Goal: Task Accomplishment & Management: Manage account settings

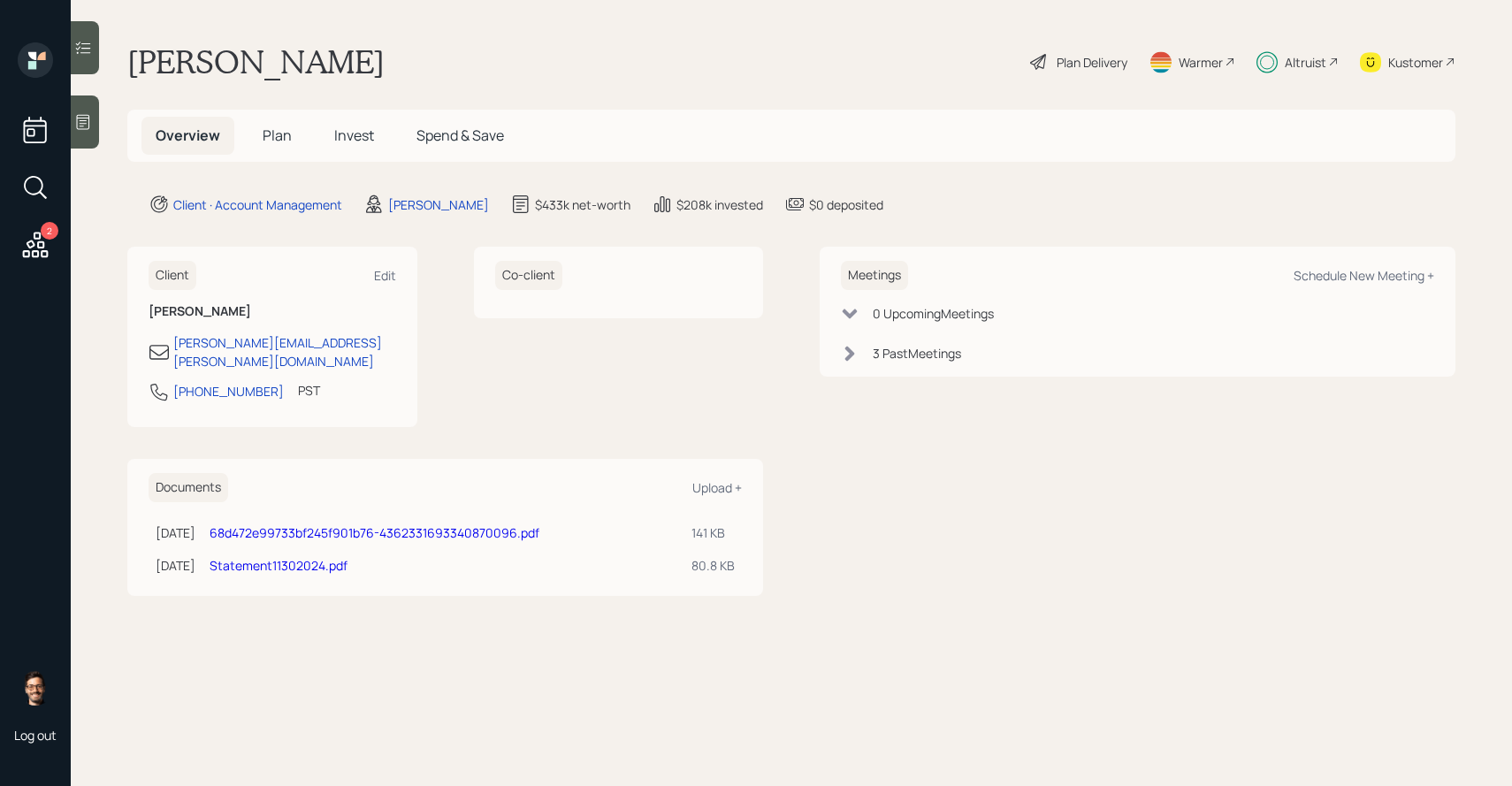
click at [1078, 58] on div "Plan Delivery" at bounding box center [1092, 62] width 70 height 18
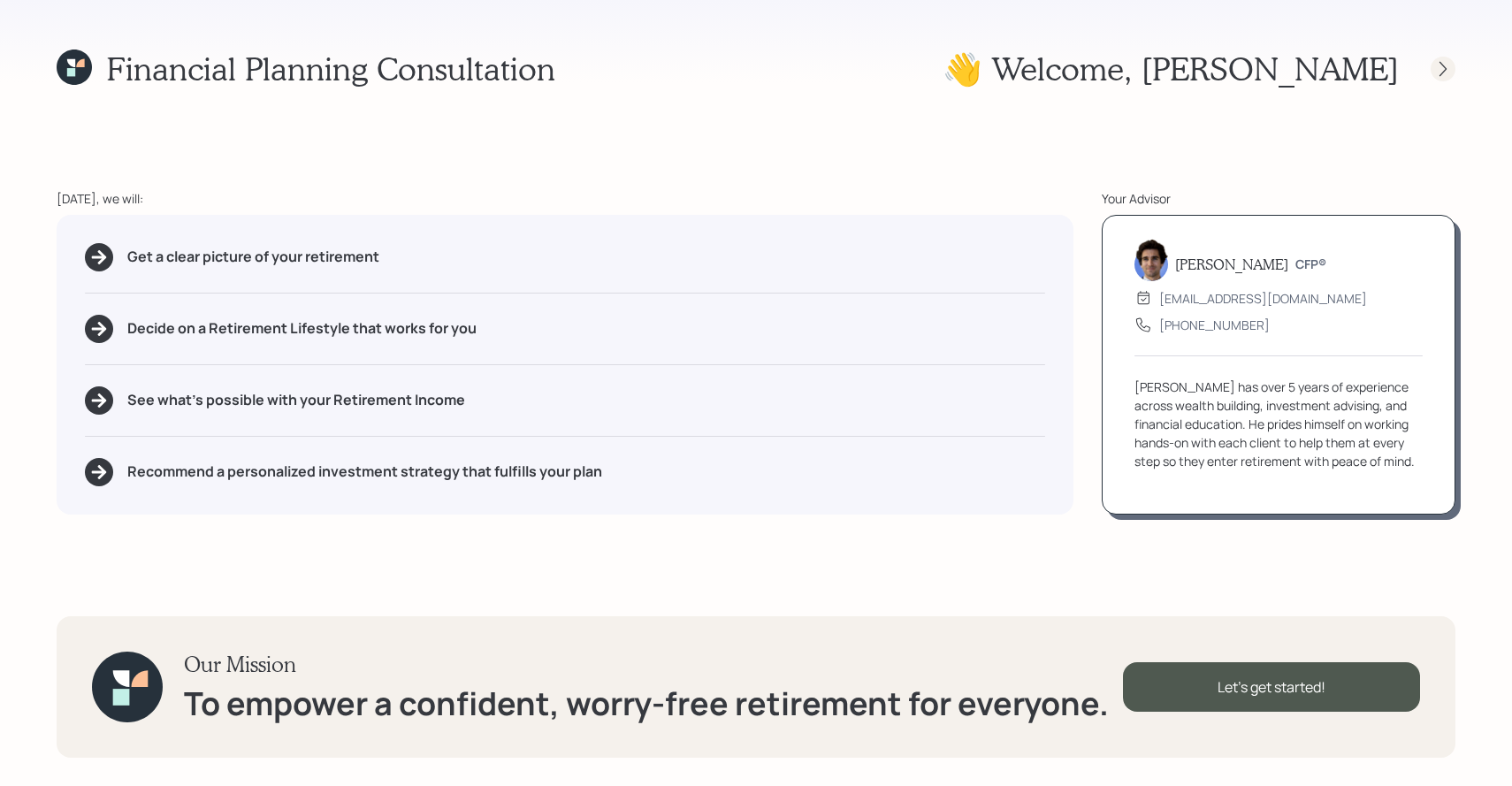
click at [1439, 72] on icon at bounding box center [1443, 69] width 17 height 17
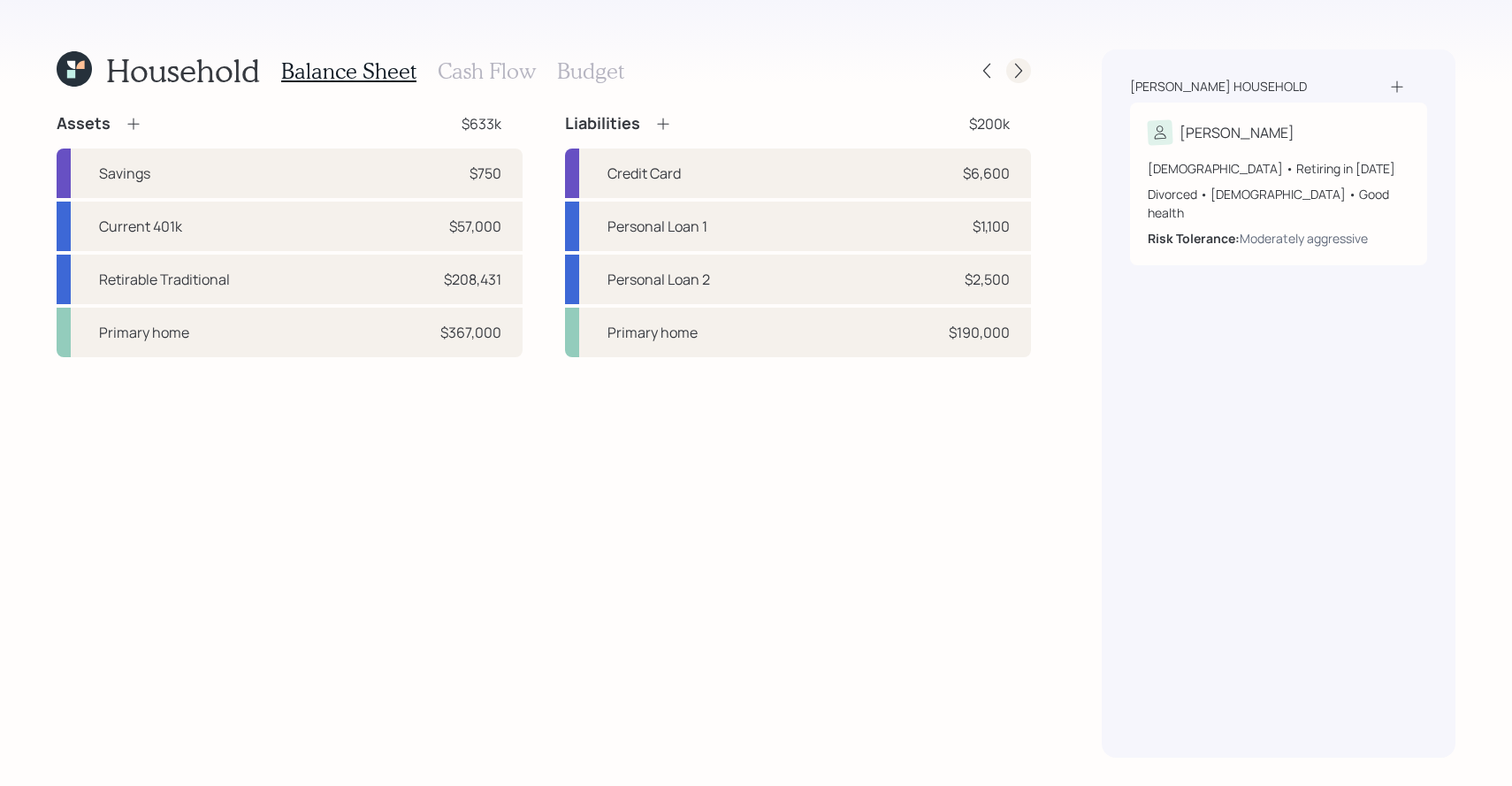
click at [1013, 63] on icon at bounding box center [1019, 70] width 17 height 17
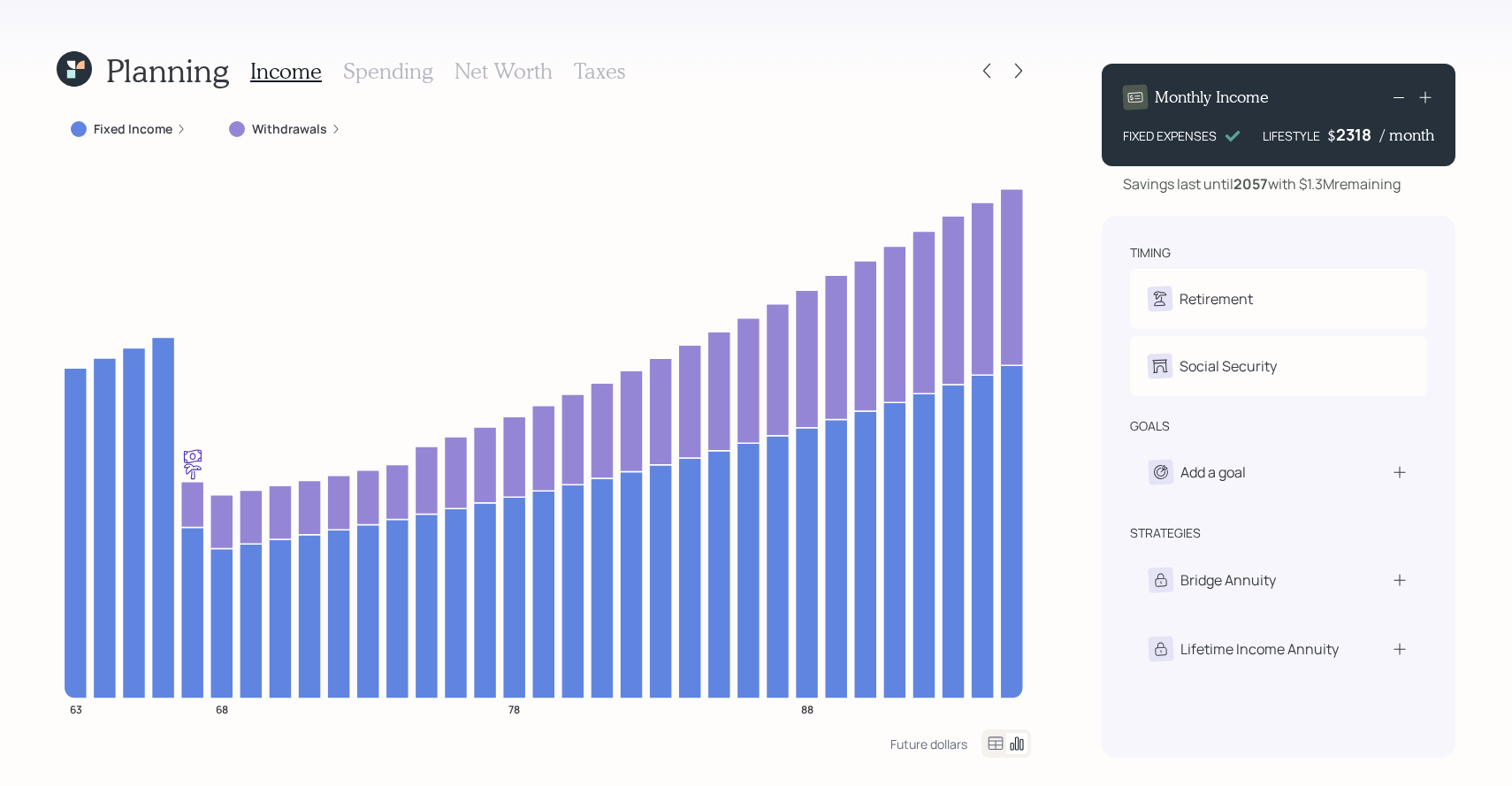
click at [1369, 133] on div "2318" at bounding box center [1358, 134] width 44 height 21
click at [85, 68] on icon at bounding box center [73, 69] width 42 height 42
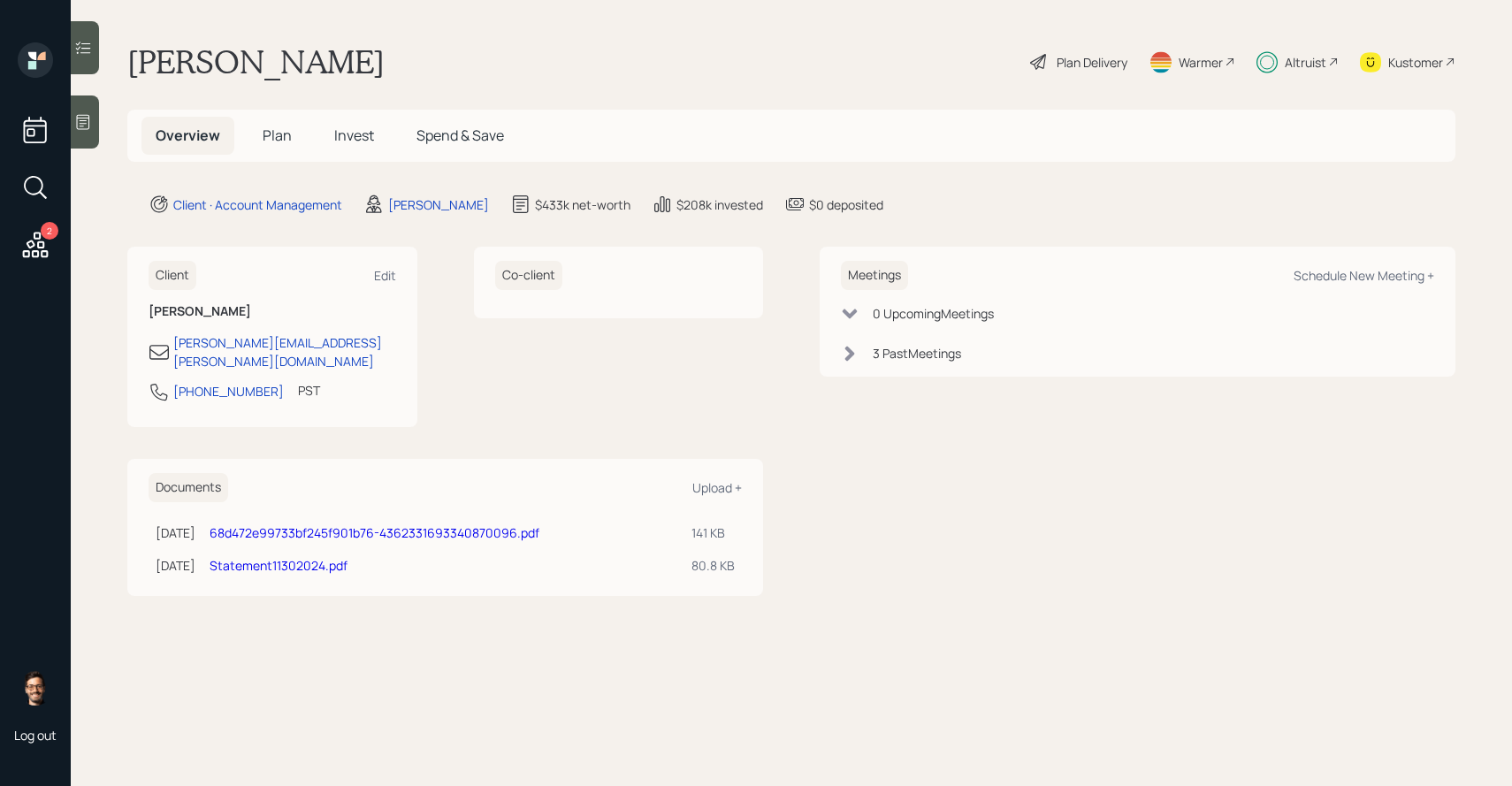
click at [90, 38] on div at bounding box center [84, 47] width 28 height 53
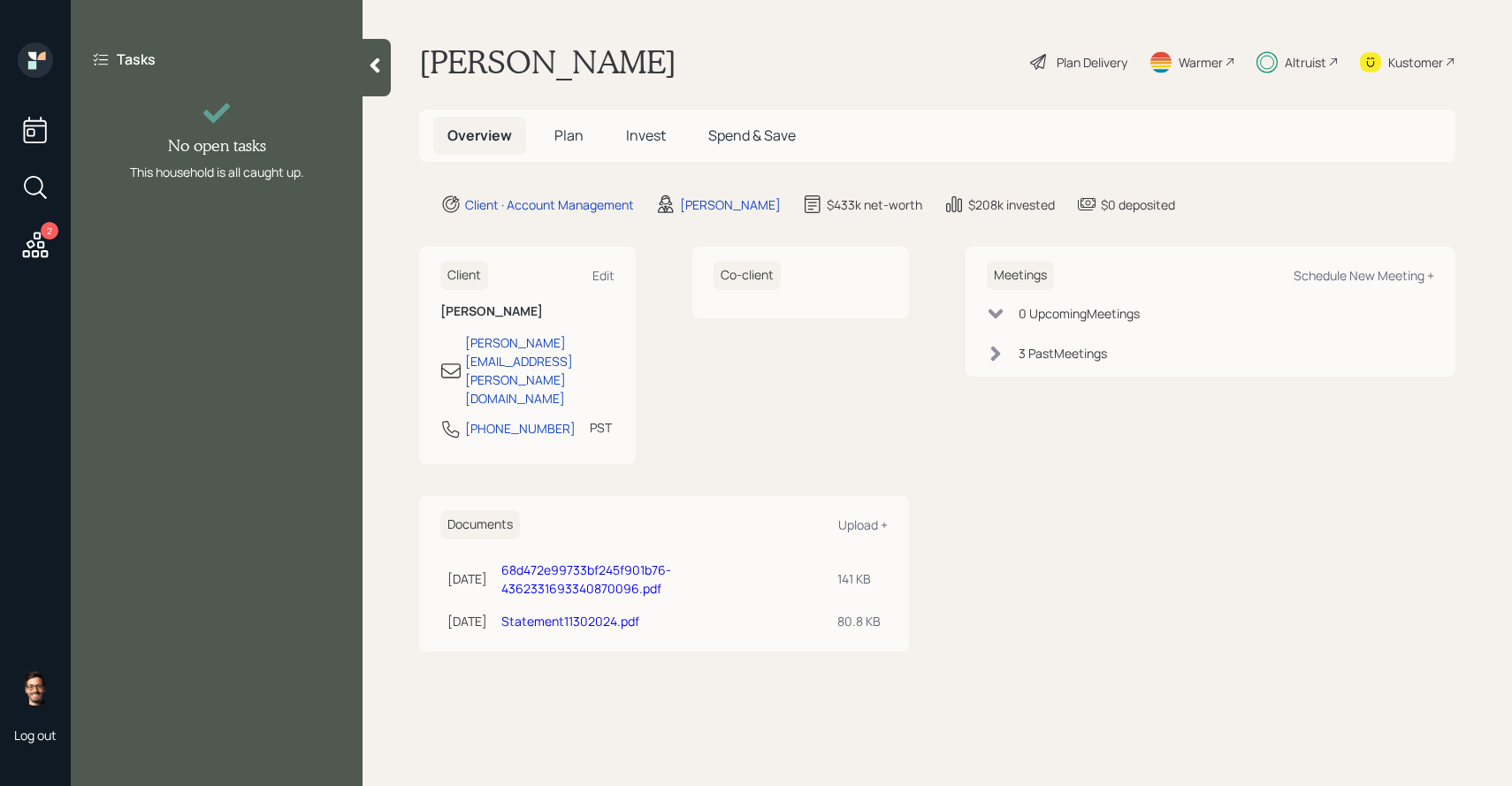
click at [565, 131] on span "Plan" at bounding box center [569, 135] width 29 height 19
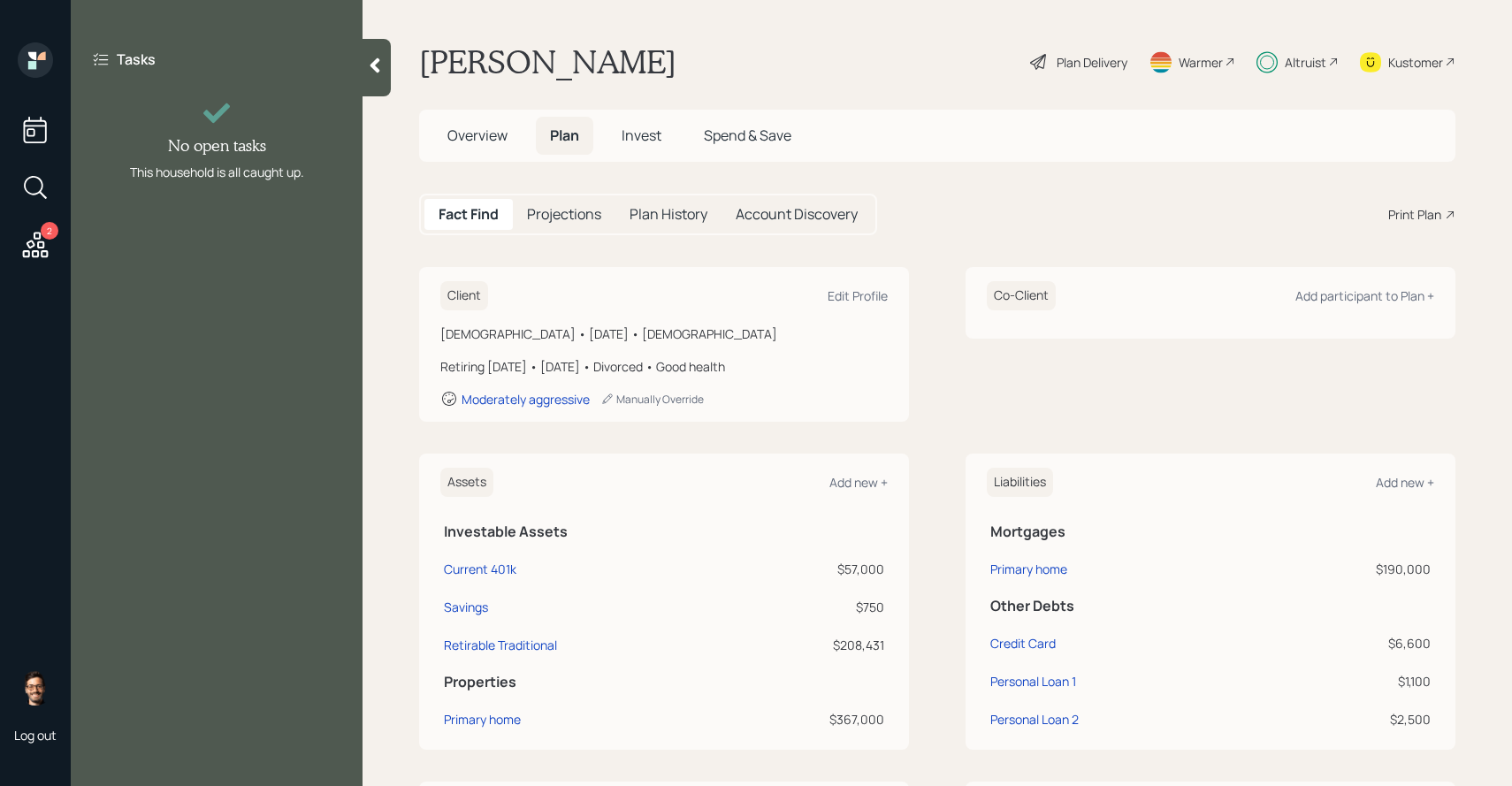
click at [564, 203] on div "Projections" at bounding box center [564, 214] width 102 height 31
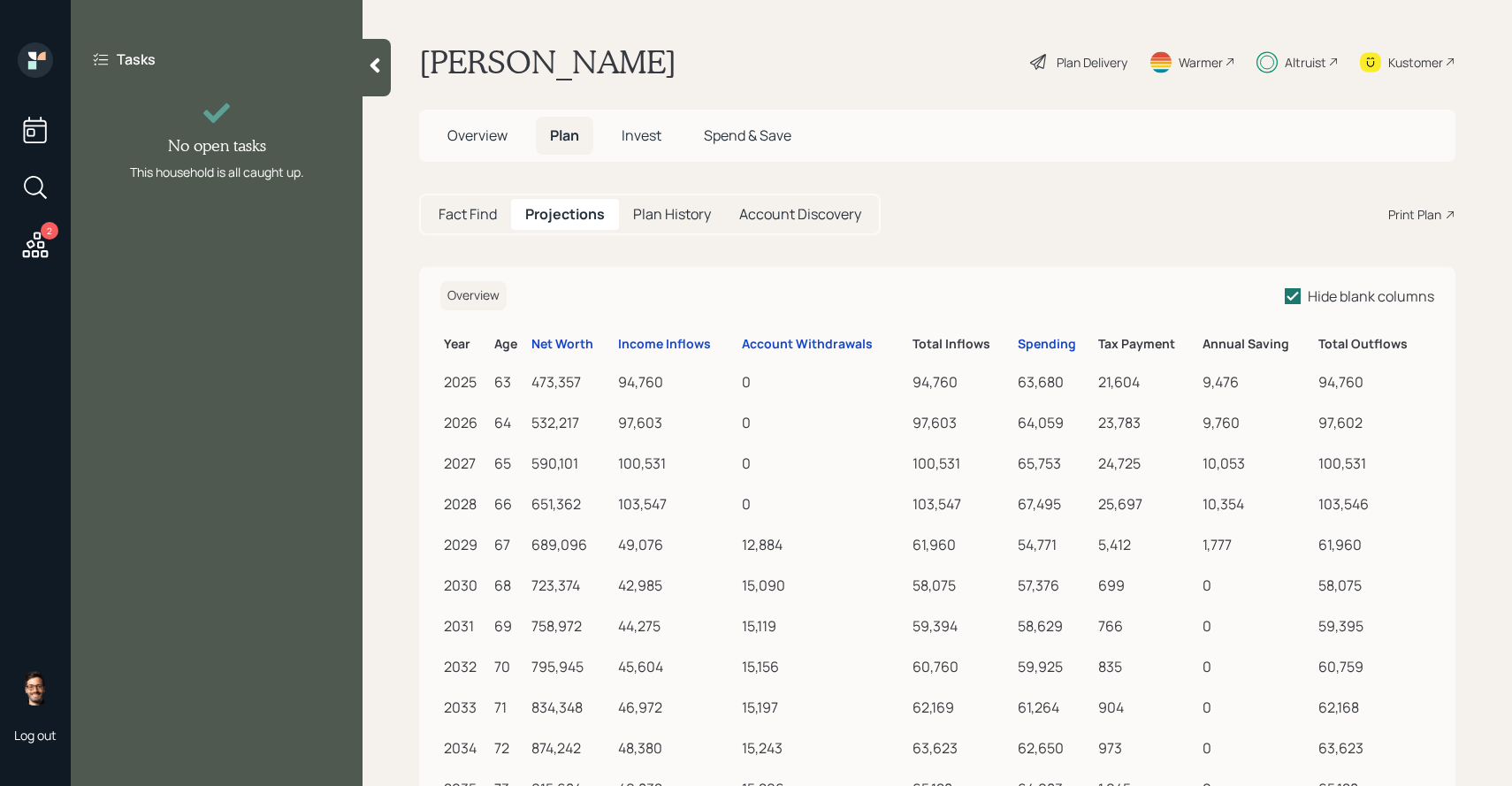
click at [642, 218] on h5 "Plan History" at bounding box center [672, 213] width 78 height 16
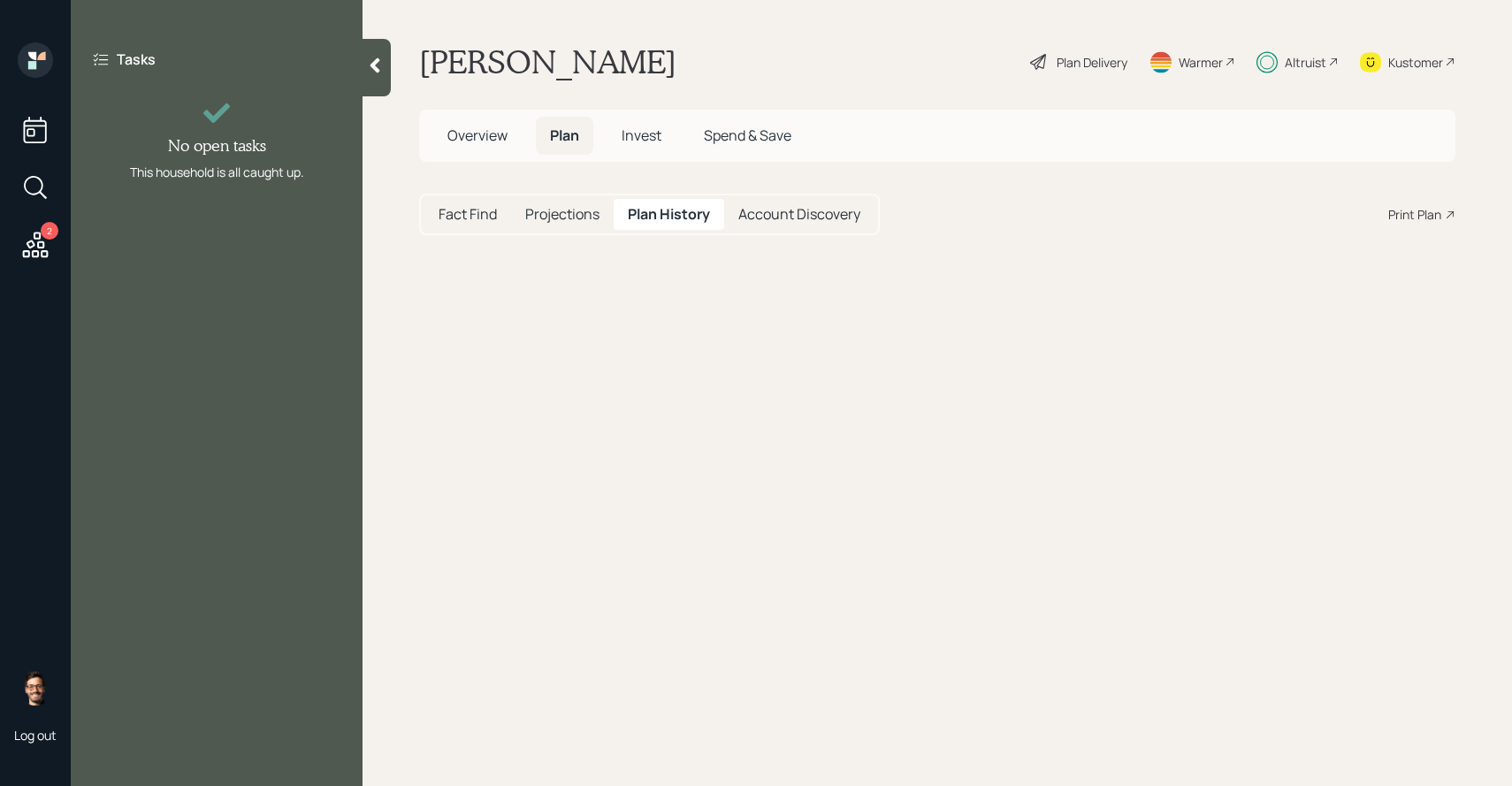
select select "010359be-8ca3-4b0a-975c-183225644808"
select select "617c4529-b161-4c28-a5e4-318ab426916c"
select select "13cd1c5a-9ddc-464a-a741-aaa732242584"
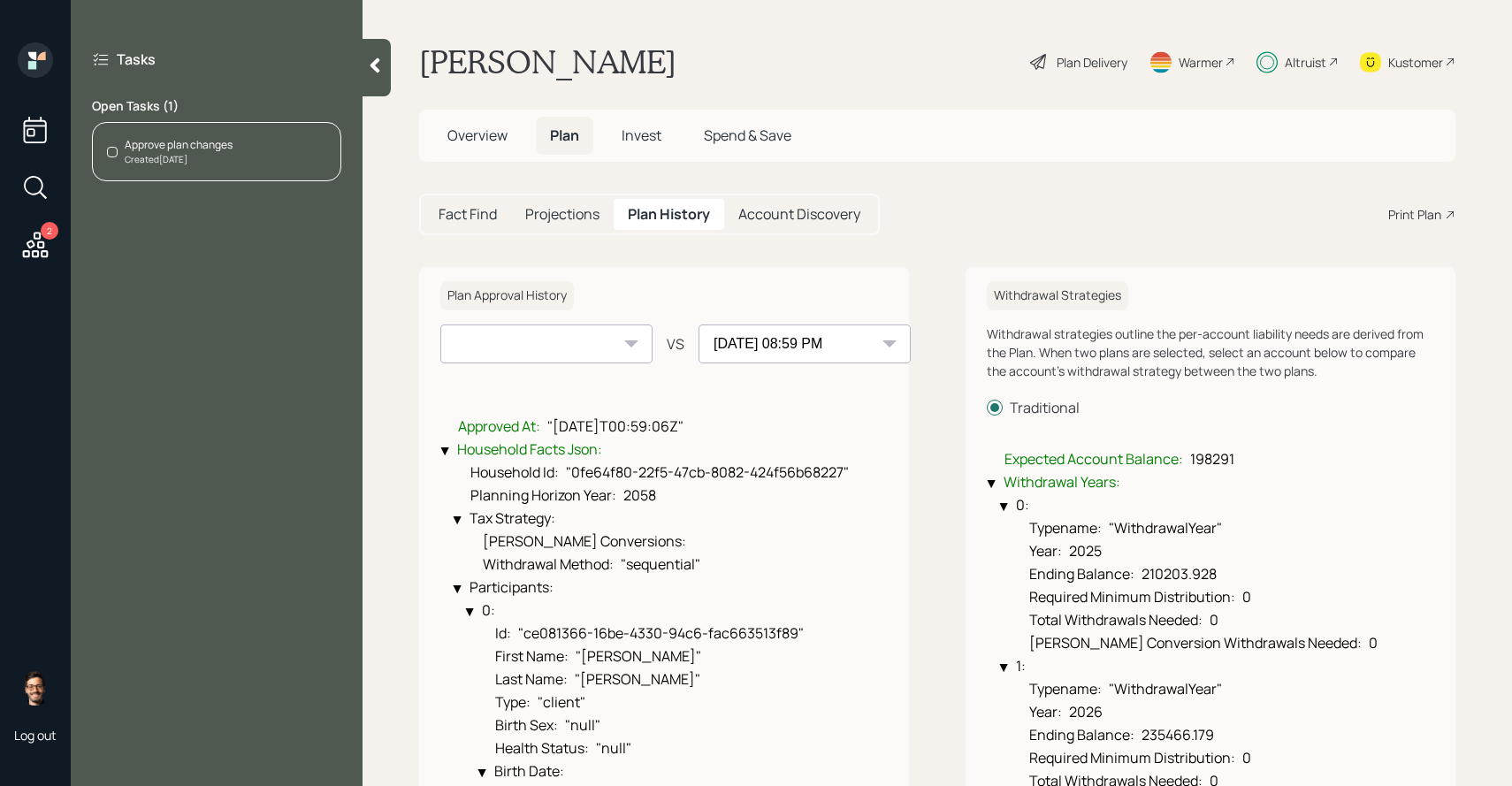
click at [595, 347] on select "07-29-2025 08:59 PM" at bounding box center [546, 344] width 212 height 39
click at [440, 324] on select "07-29-2025 08:59 PM" at bounding box center [546, 344] width 212 height 39
click at [194, 146] on div "Approve plan changes" at bounding box center [179, 145] width 108 height 15
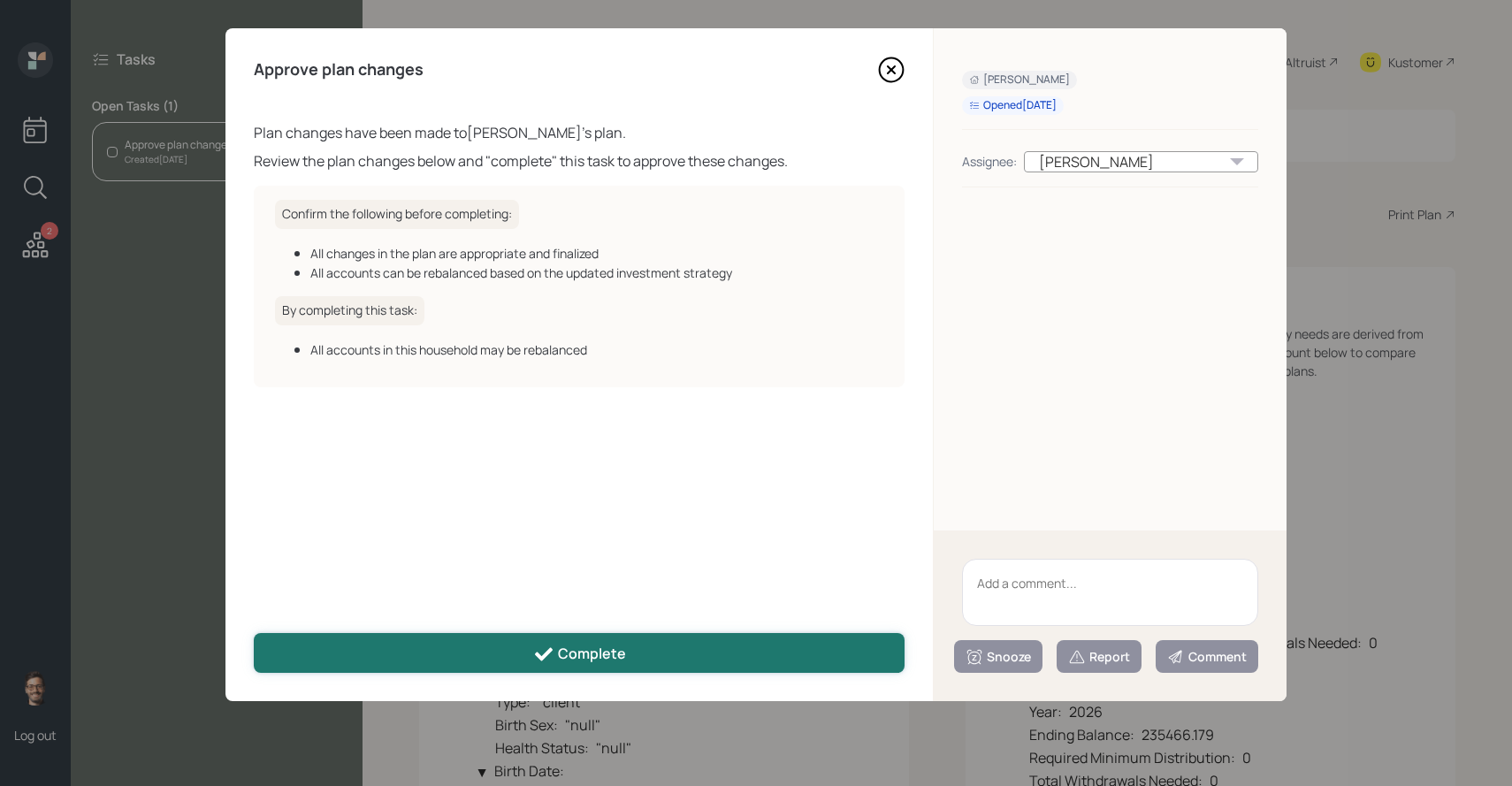
click at [546, 647] on icon at bounding box center [544, 655] width 21 height 21
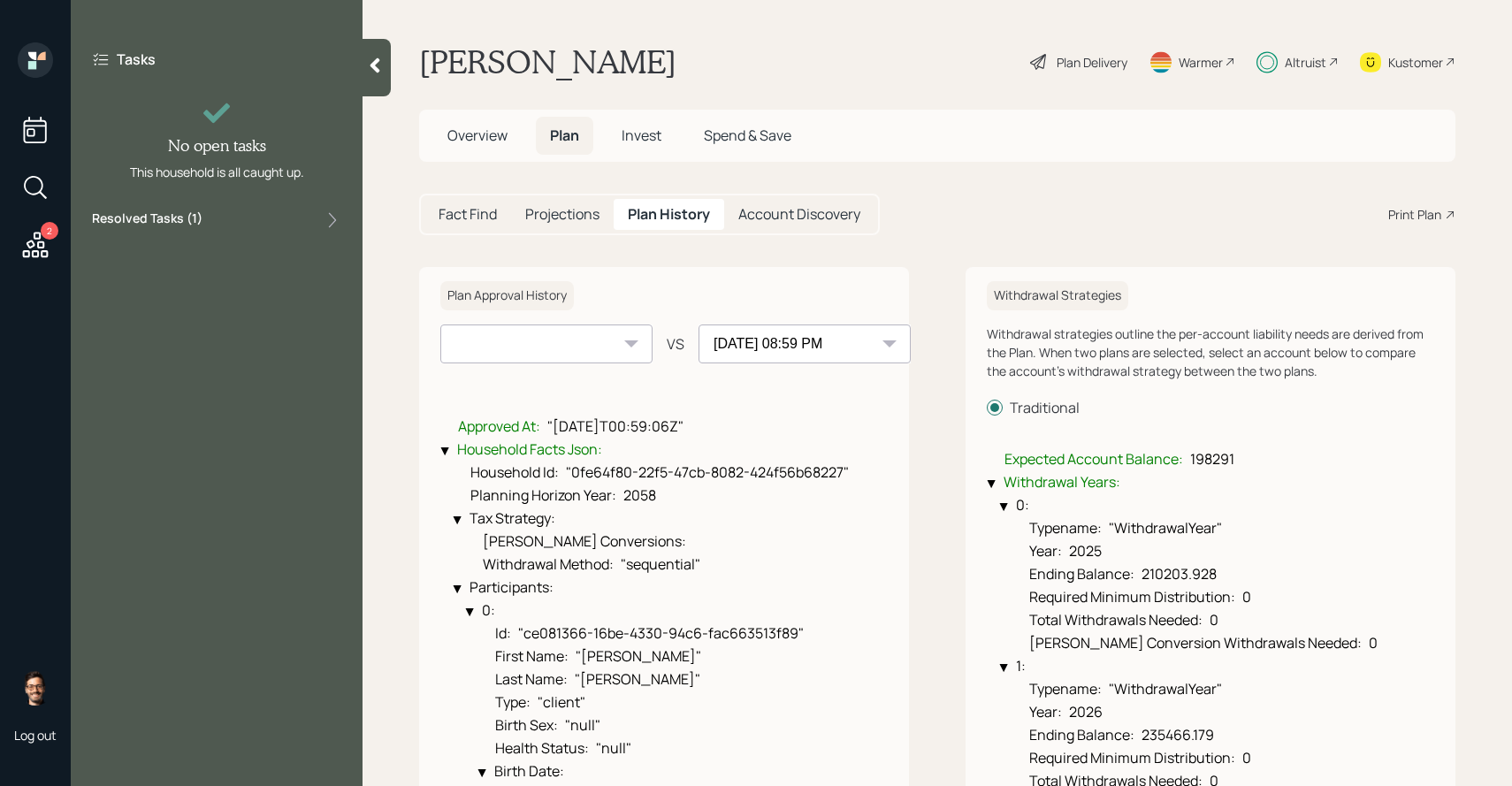
click at [1069, 62] on div "Plan Delivery" at bounding box center [1092, 62] width 70 height 18
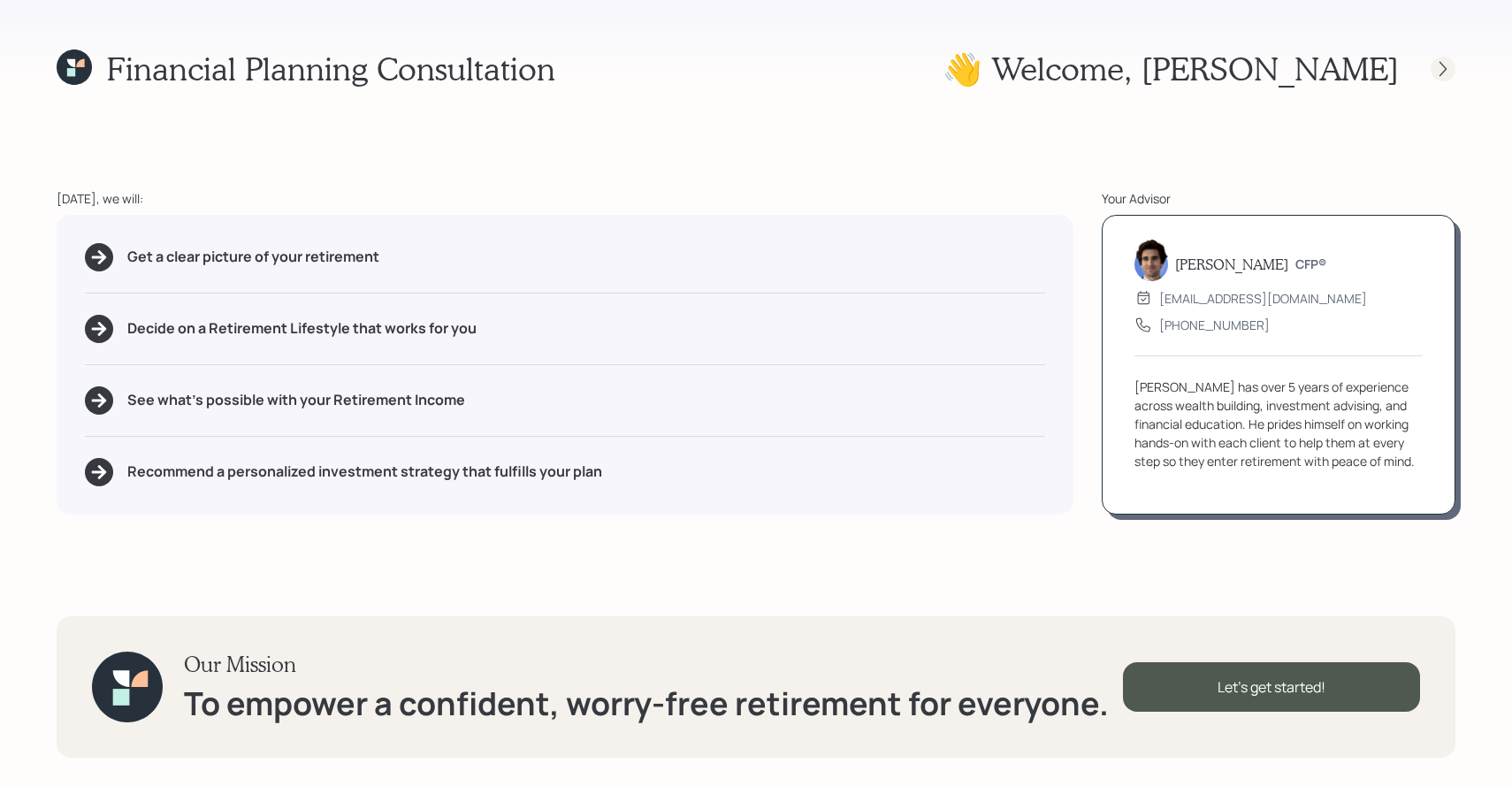
click at [1438, 62] on icon at bounding box center [1443, 69] width 17 height 17
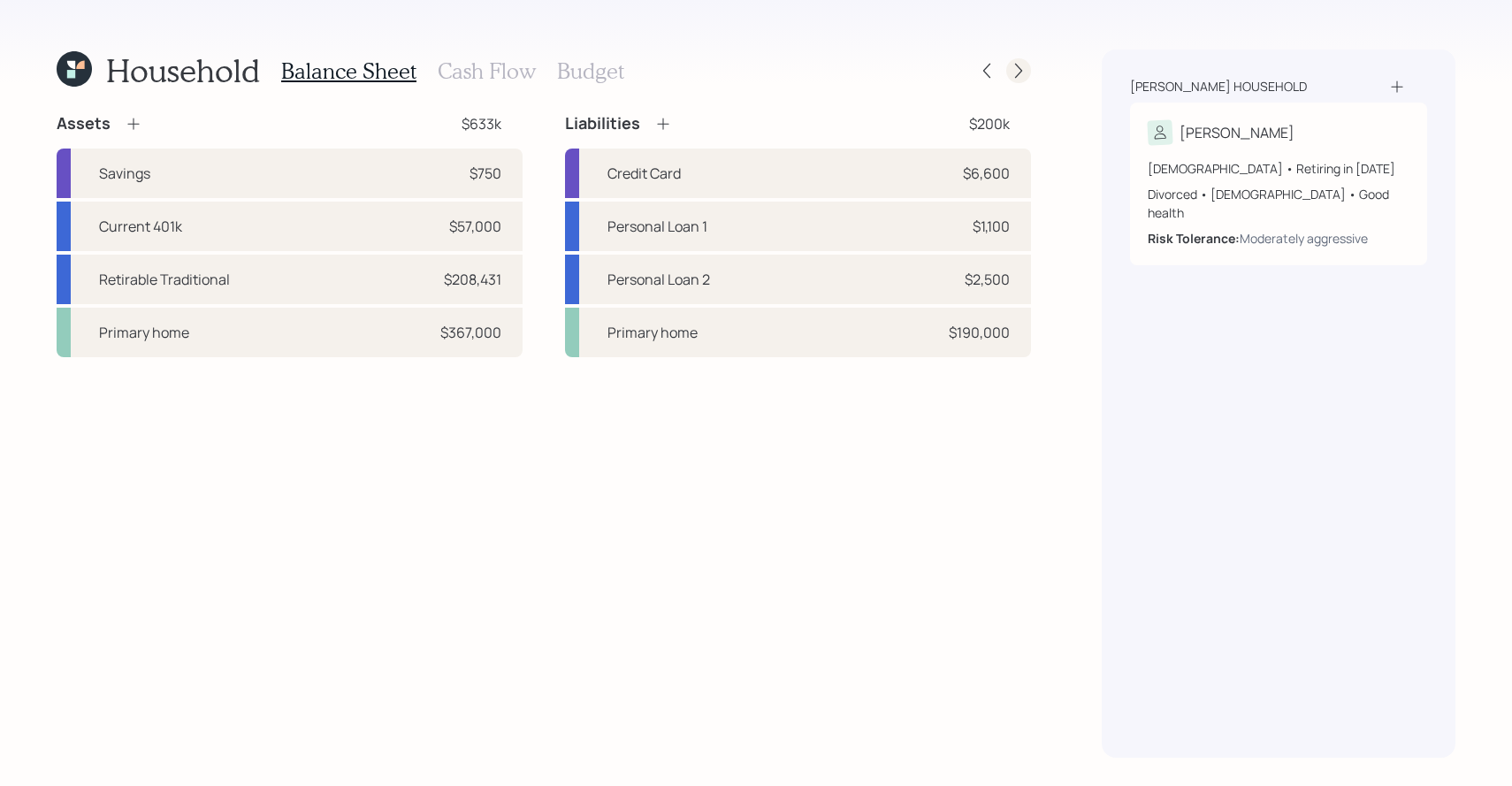
click at [1009, 73] on div at bounding box center [1019, 70] width 25 height 25
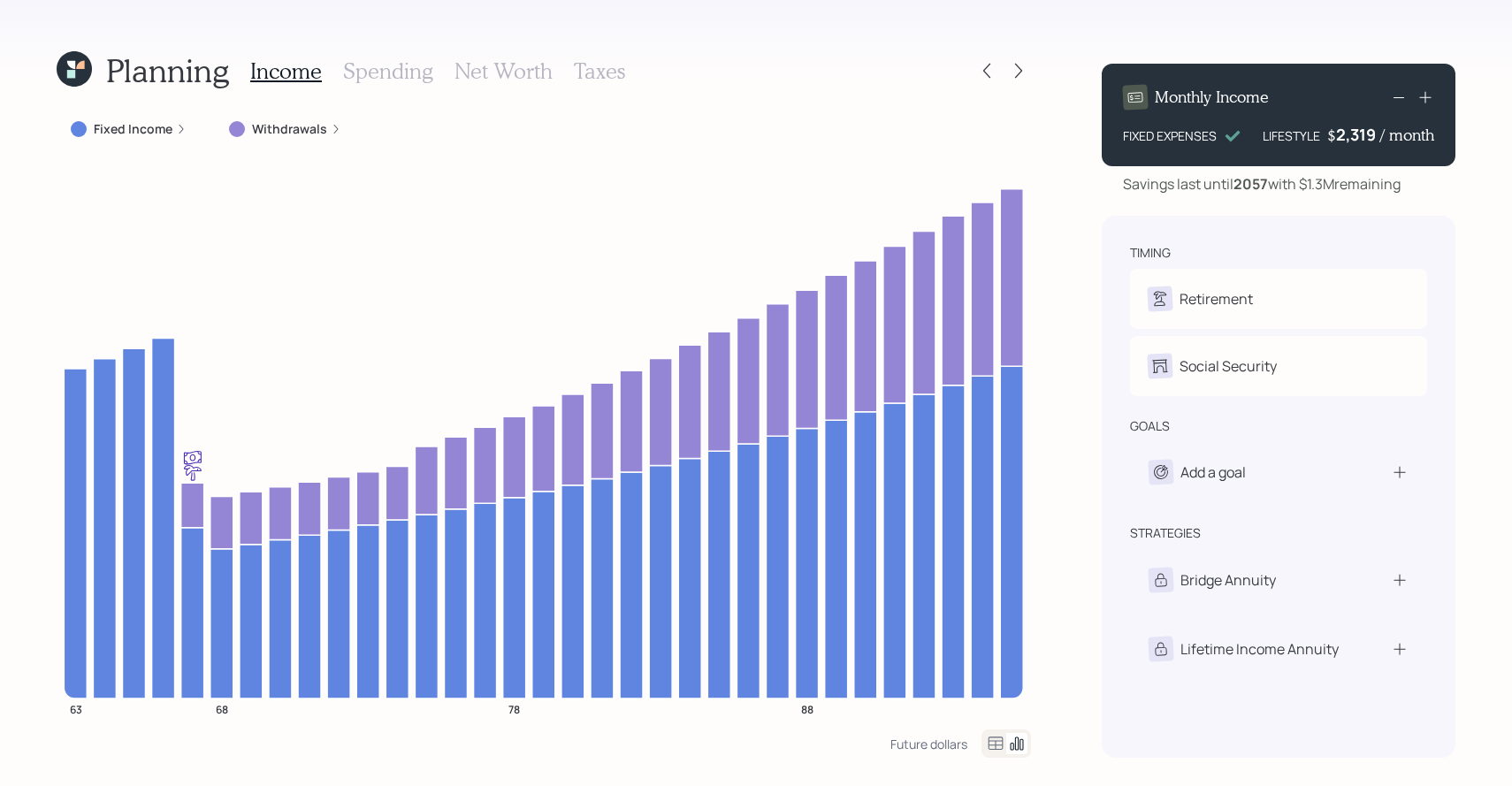
click at [1381, 138] on h4 "/ month" at bounding box center [1408, 135] width 54 height 19
click at [1376, 137] on div "2319" at bounding box center [1358, 134] width 44 height 21
click at [77, 63] on icon at bounding box center [74, 69] width 36 height 36
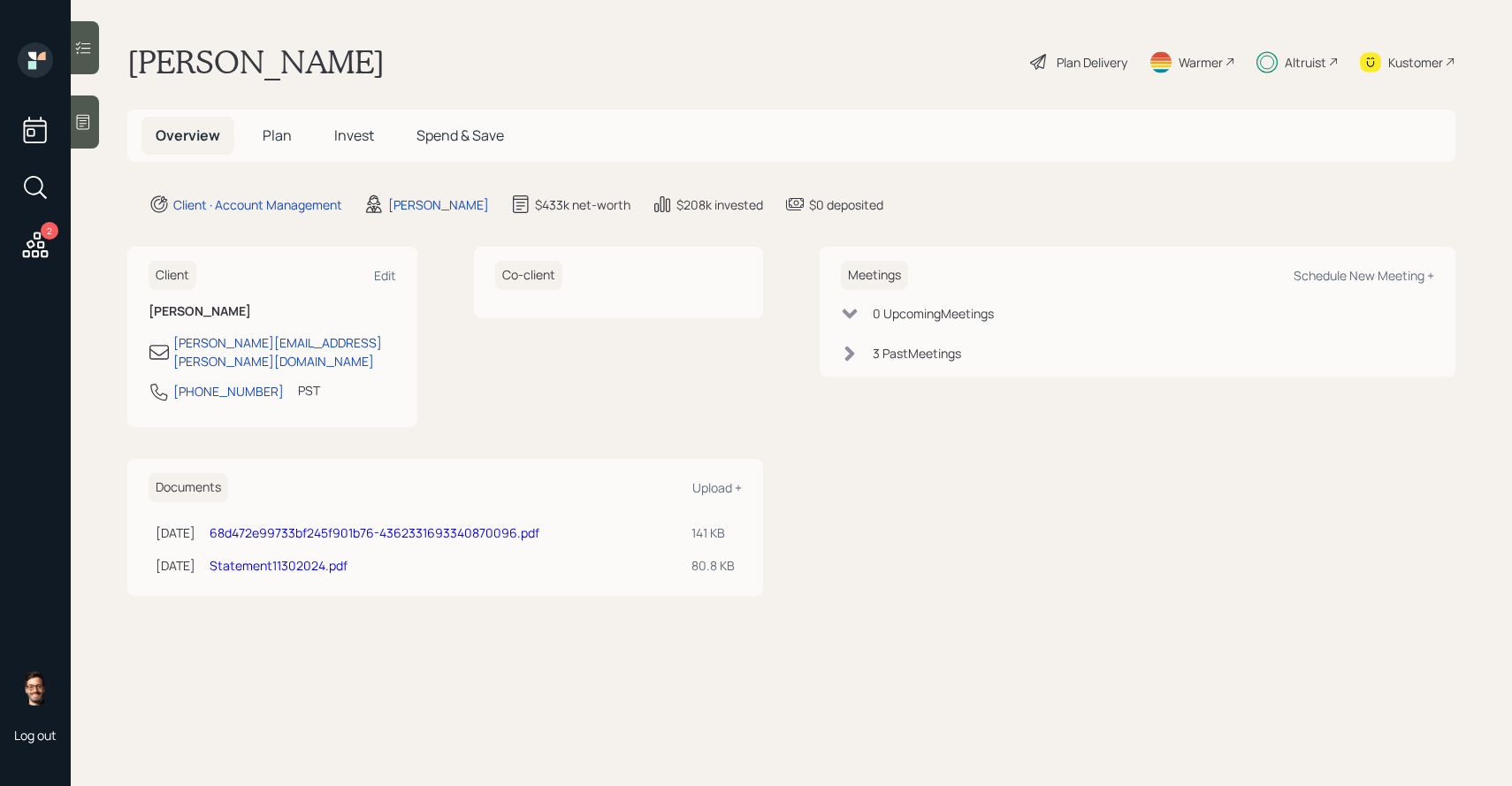
click at [88, 34] on div at bounding box center [84, 47] width 28 height 53
click at [90, 53] on icon at bounding box center [83, 47] width 17 height 17
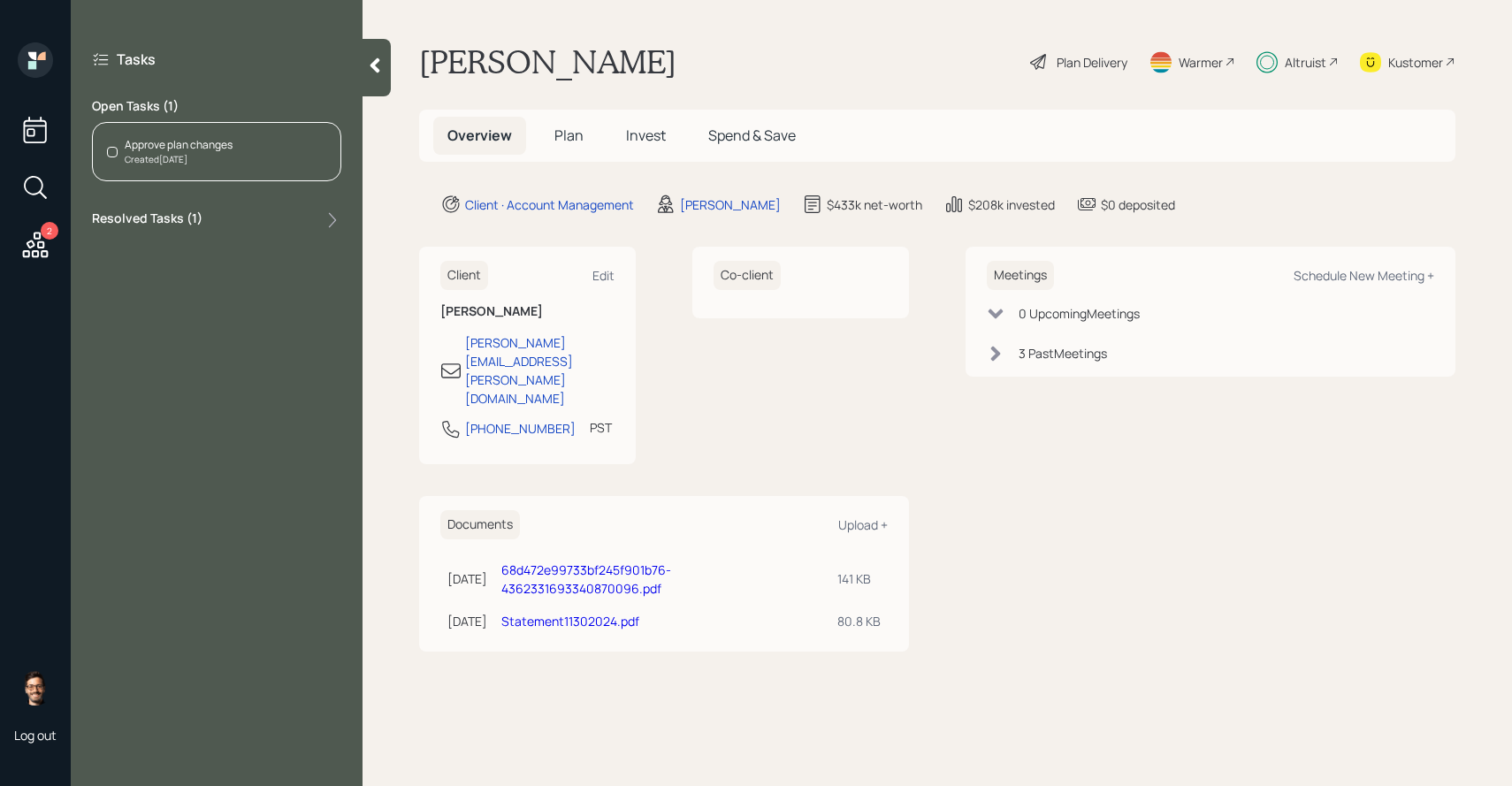
click at [173, 160] on div "Created Today" at bounding box center [179, 159] width 108 height 14
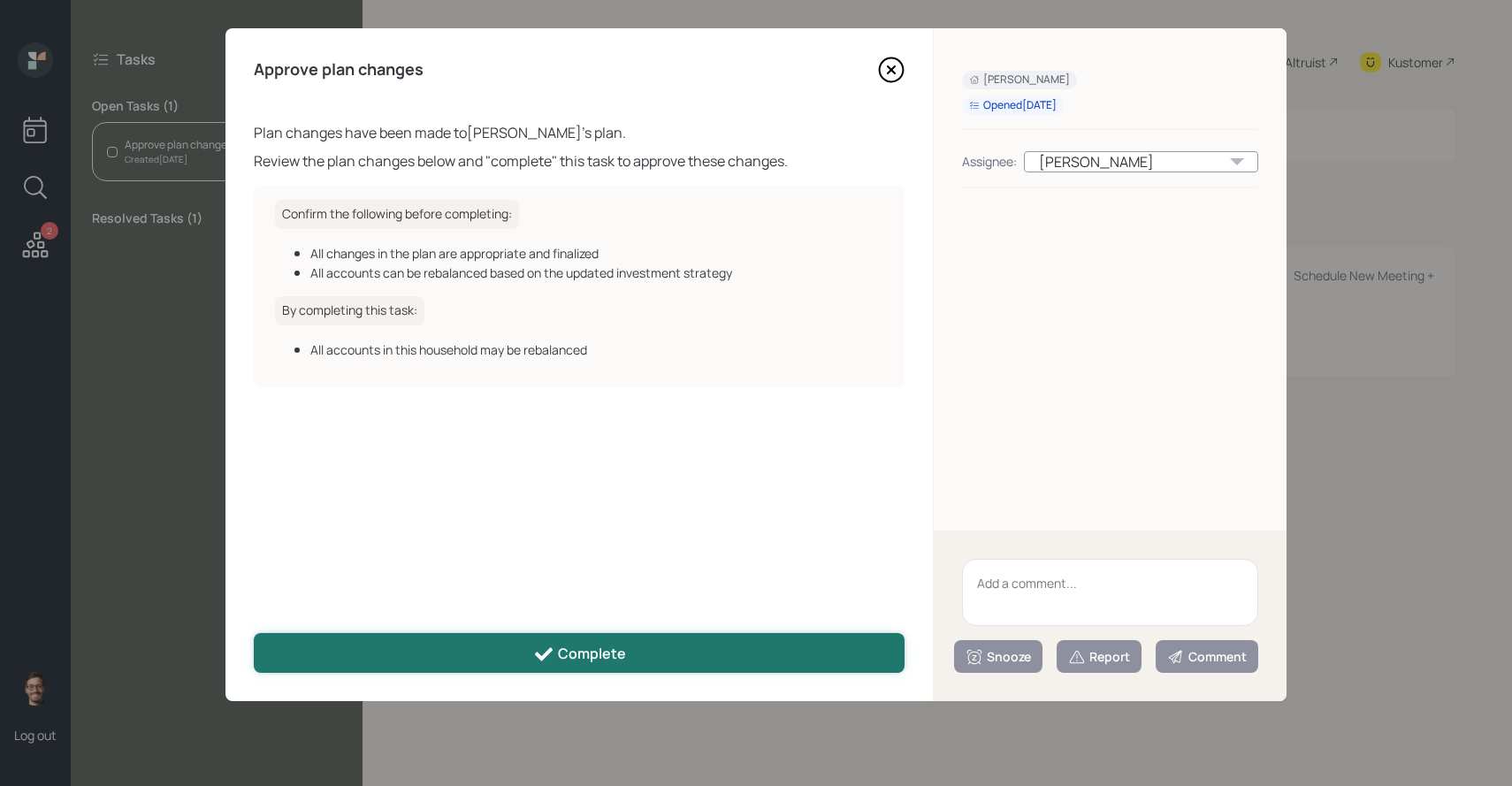
click at [532, 653] on button "Complete" at bounding box center [579, 653] width 651 height 40
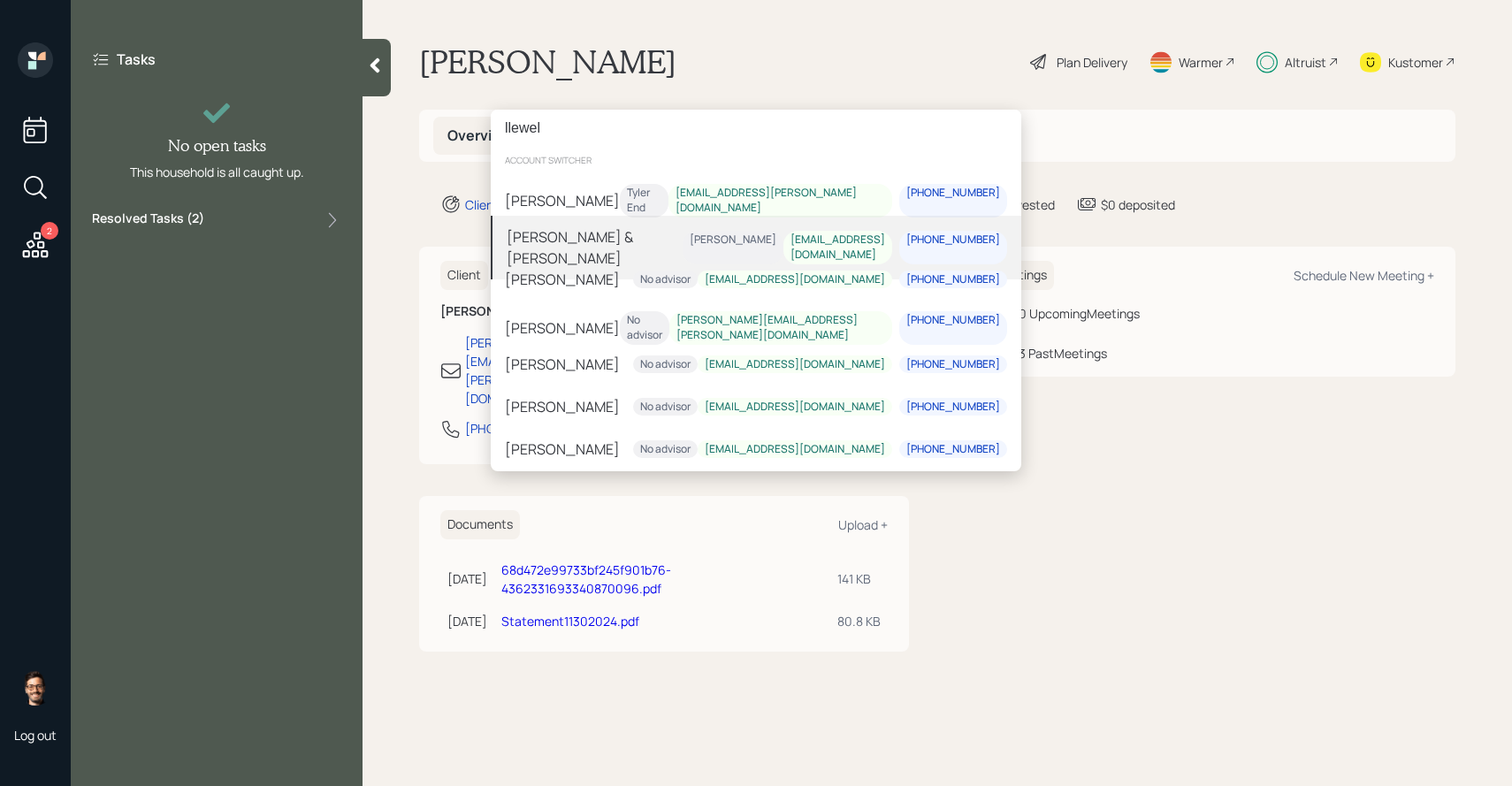
type input "llewel"
